Goal: Find contact information: Find contact information

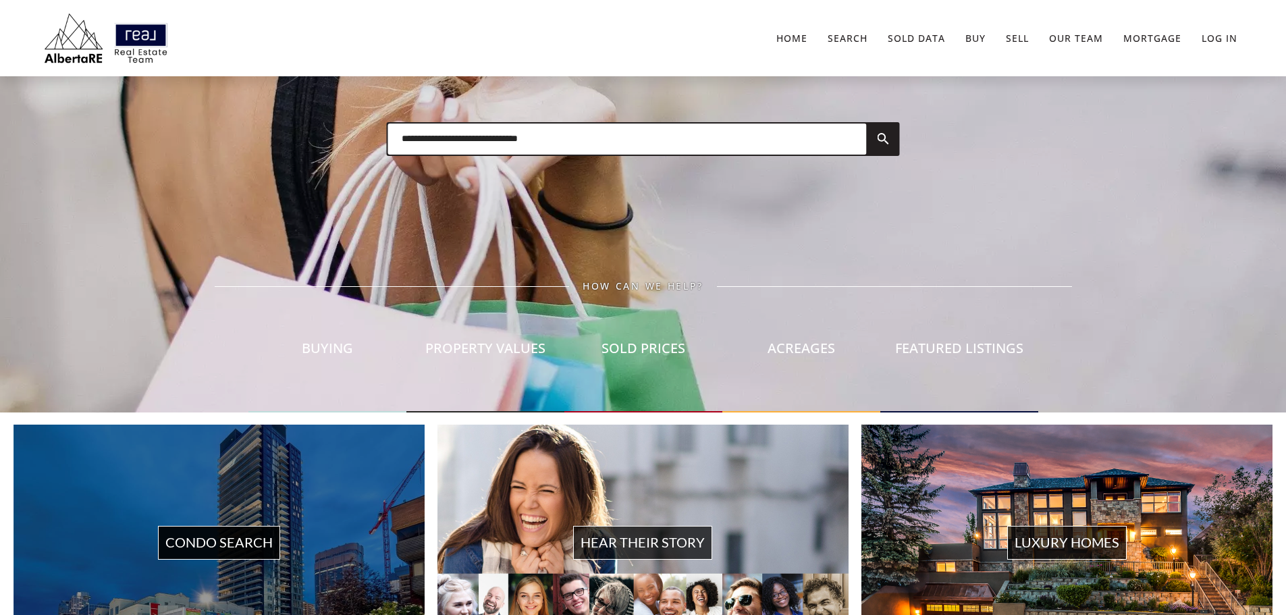
scroll to position [473, 0]
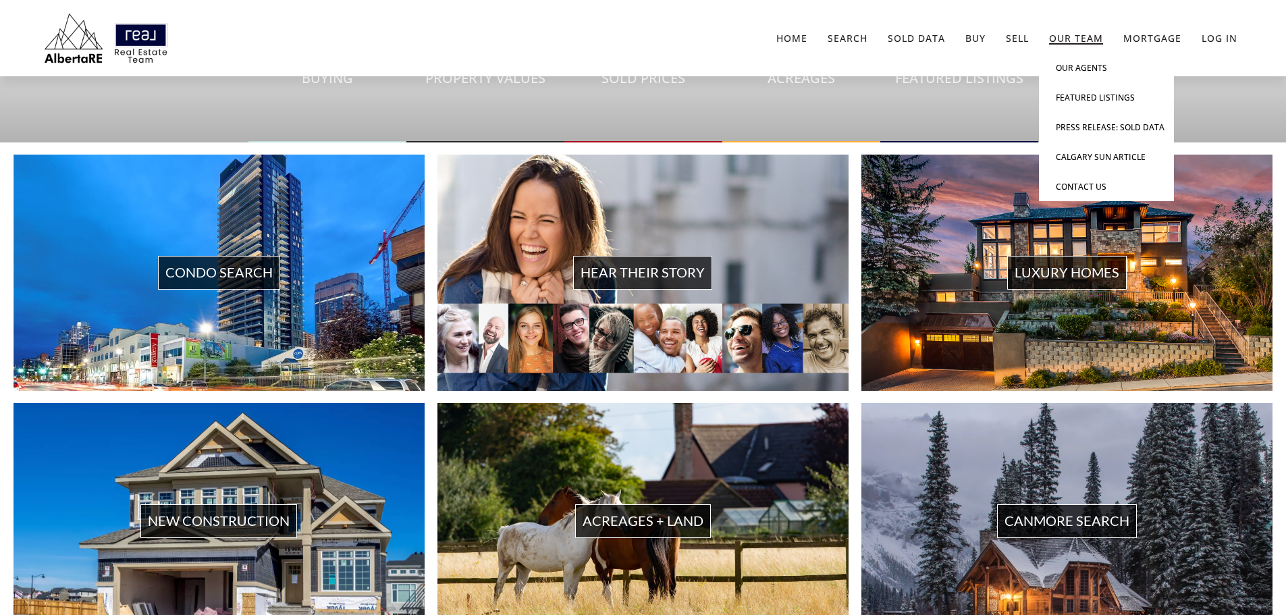
click at [1092, 43] on link "Our Team" at bounding box center [1076, 38] width 54 height 13
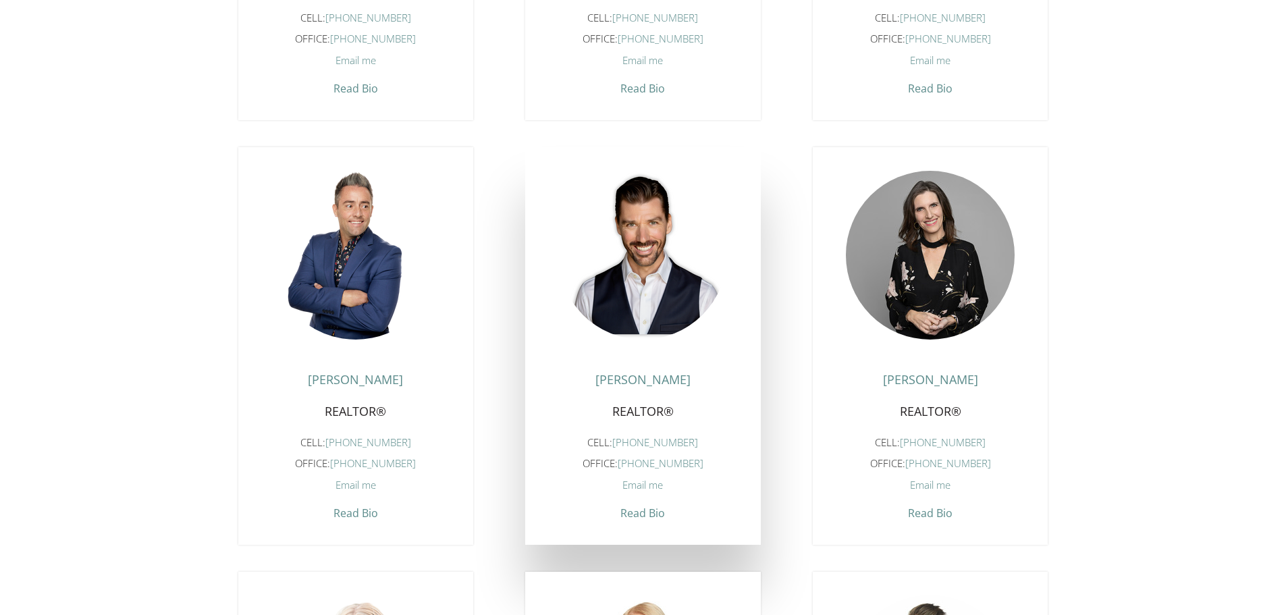
scroll to position [1283, 0]
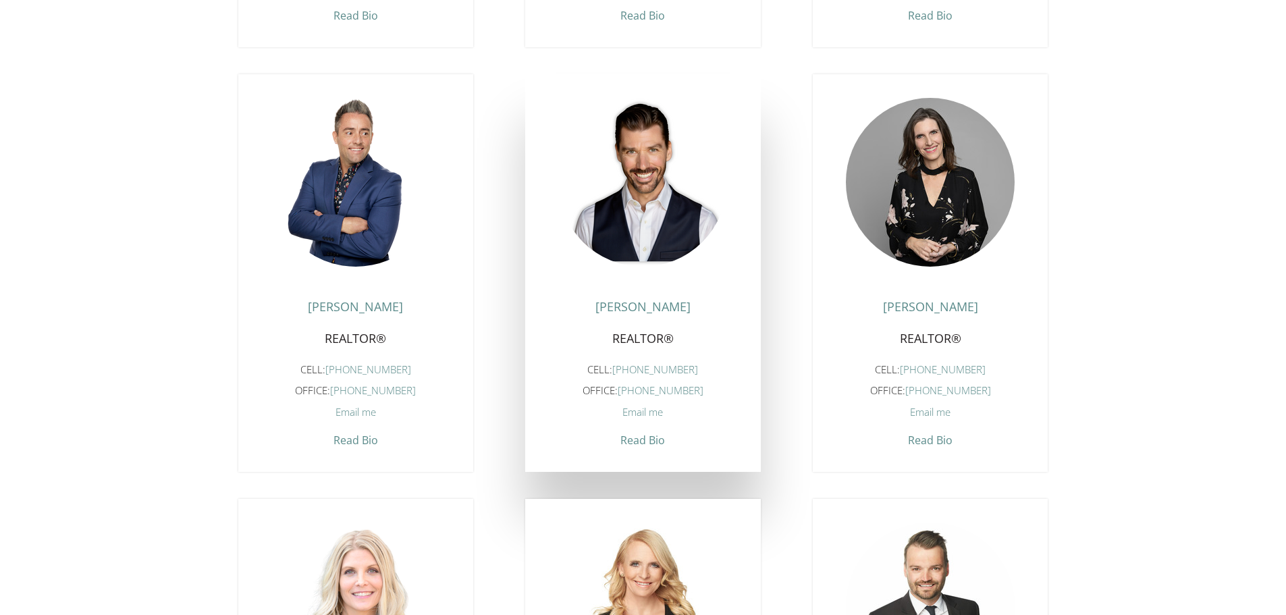
click at [653, 448] on span "Read Bio" at bounding box center [642, 437] width 45 height 22
